Goal: Information Seeking & Learning: Learn about a topic

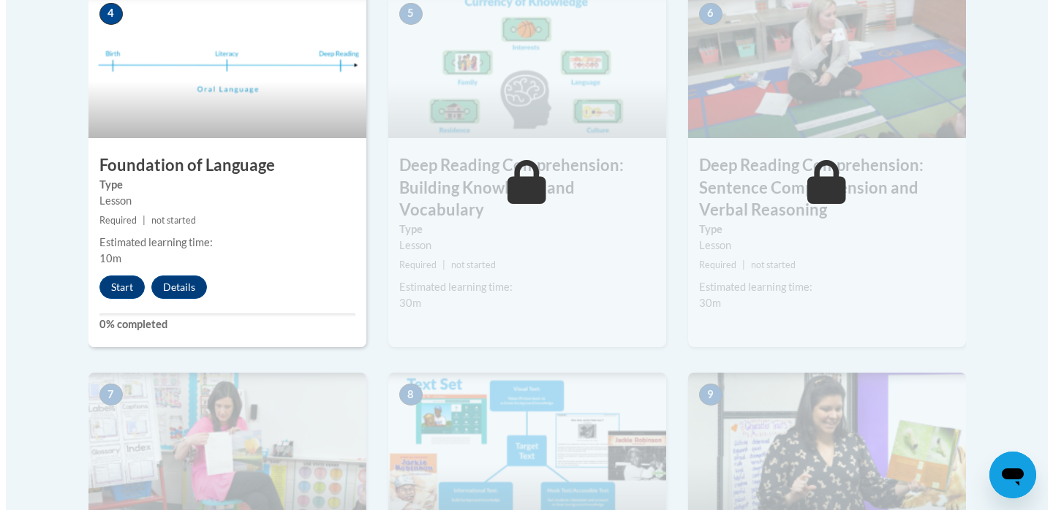
scroll to position [883, 0]
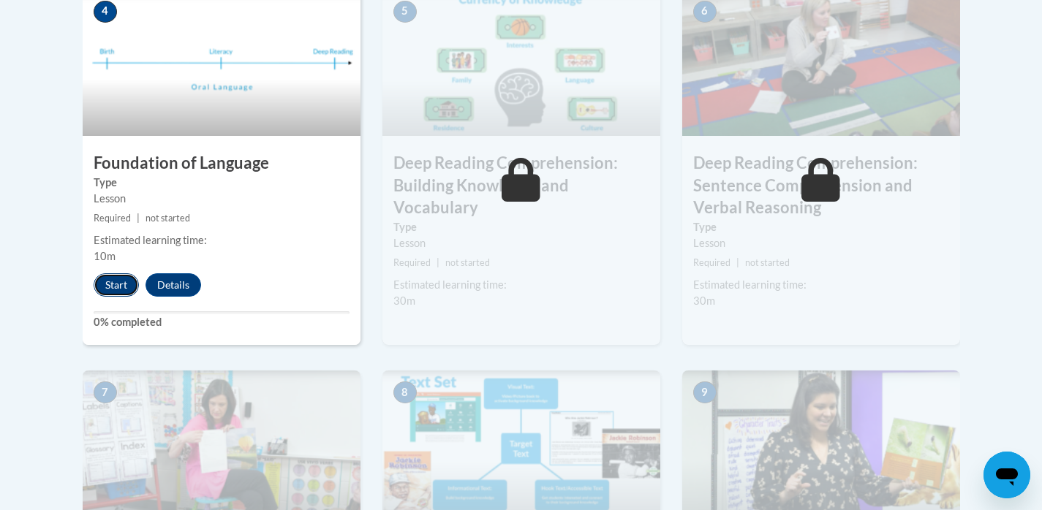
click at [116, 284] on button "Start" at bounding box center [116, 284] width 45 height 23
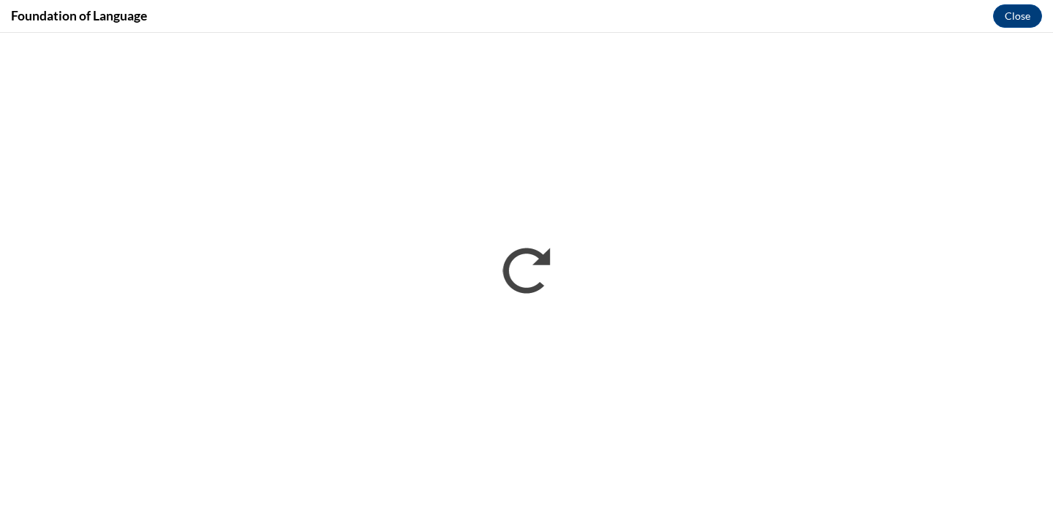
scroll to position [0, 0]
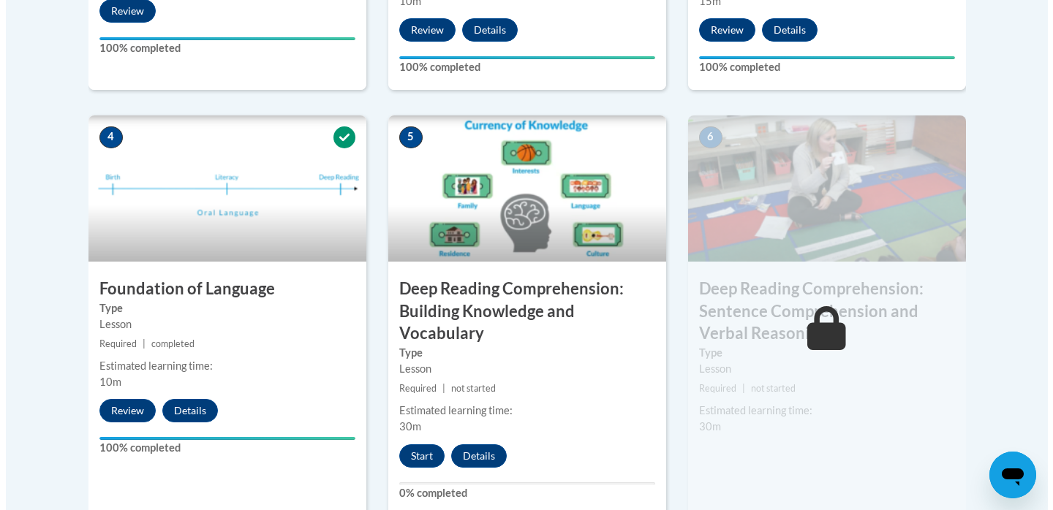
scroll to position [860, 0]
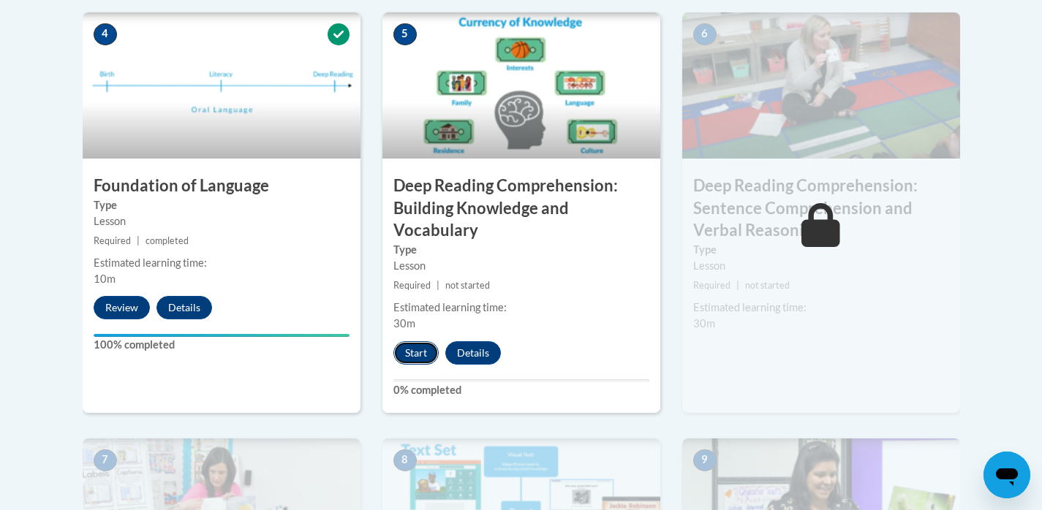
click at [418, 344] on button "Start" at bounding box center [415, 352] width 45 height 23
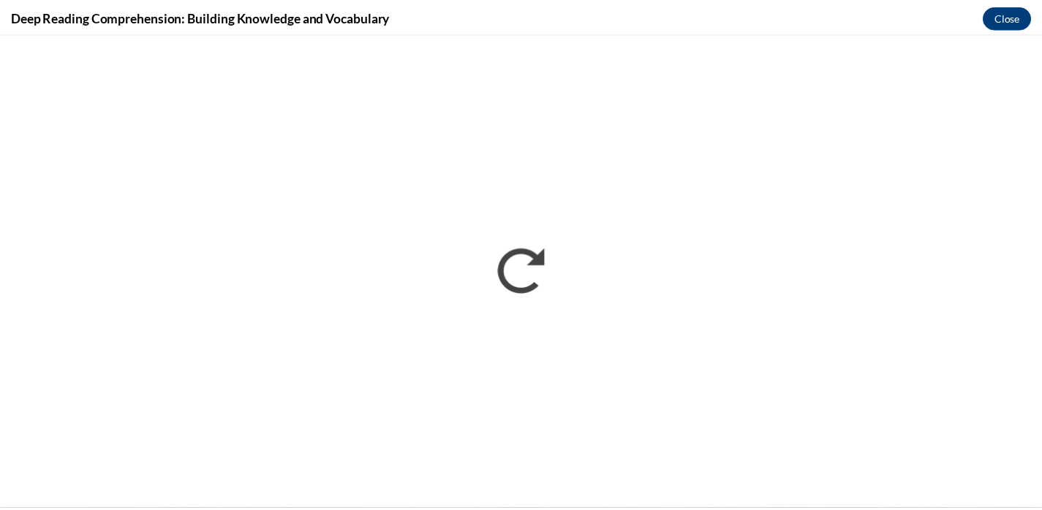
scroll to position [0, 0]
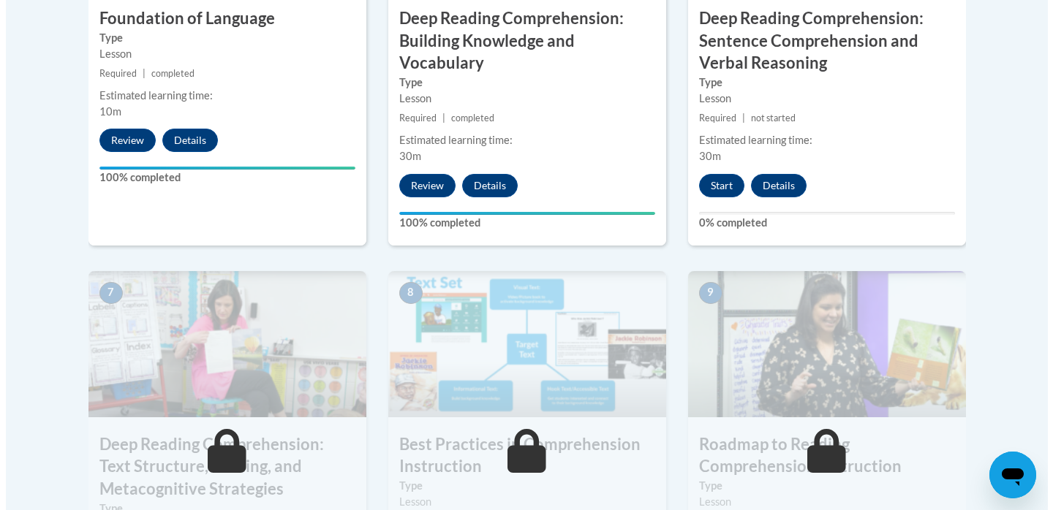
scroll to position [1026, 0]
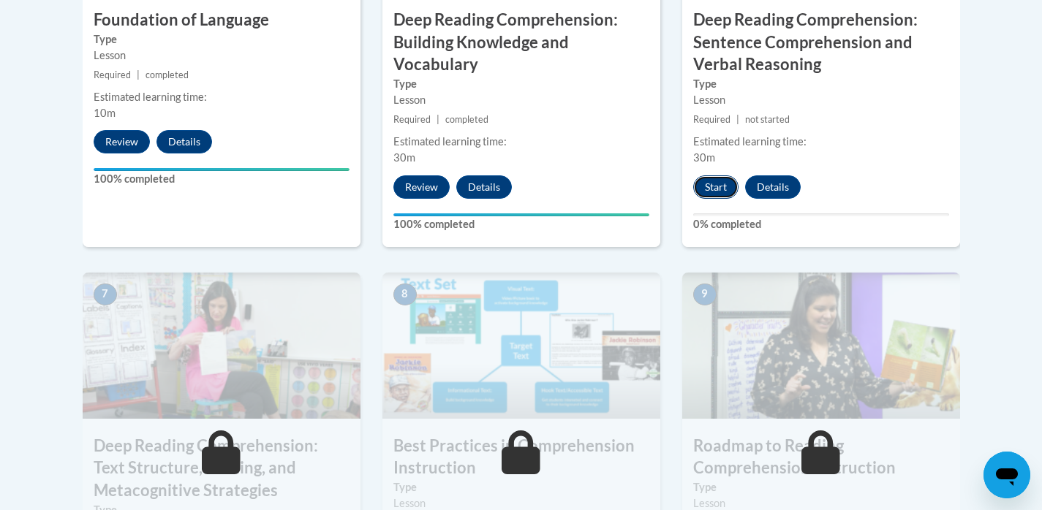
click at [725, 188] on button "Start" at bounding box center [715, 187] width 45 height 23
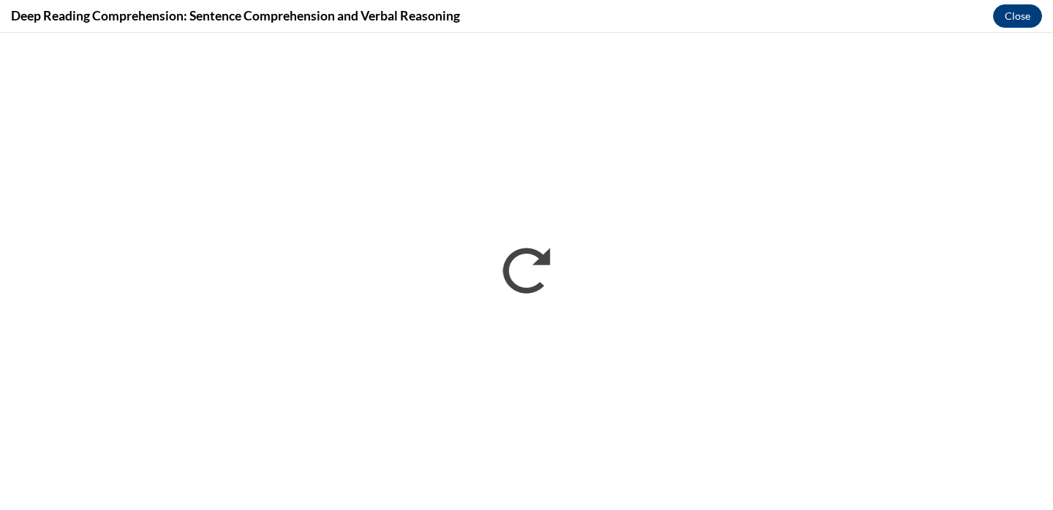
scroll to position [0, 0]
